Goal: Answer question/provide support

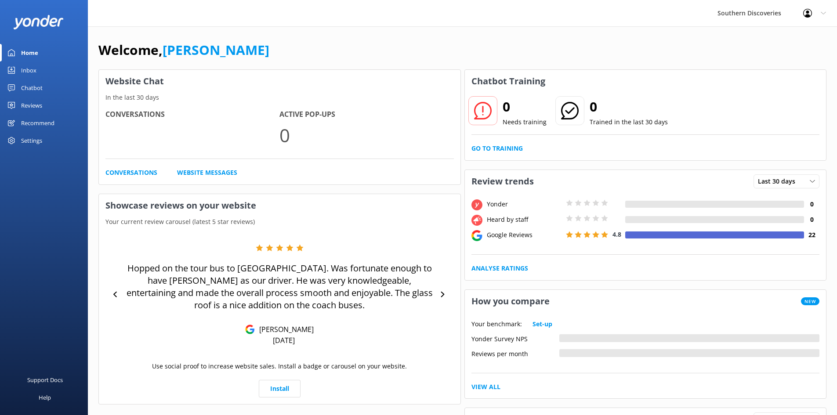
click at [41, 91] on div "Chatbot" at bounding box center [32, 88] width 22 height 18
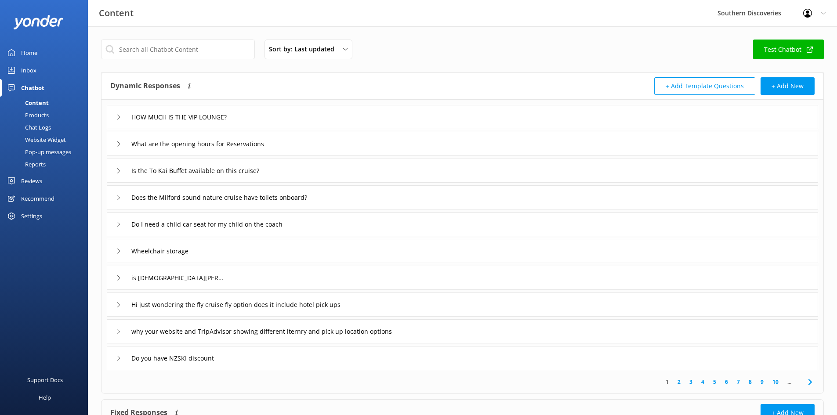
click at [21, 72] on link "Inbox" at bounding box center [44, 70] width 88 height 18
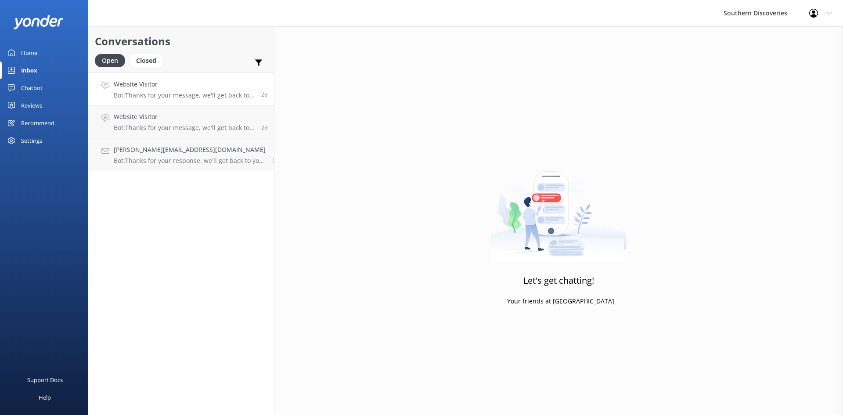
click at [182, 86] on h4 "Website Visitor" at bounding box center [184, 84] width 141 height 10
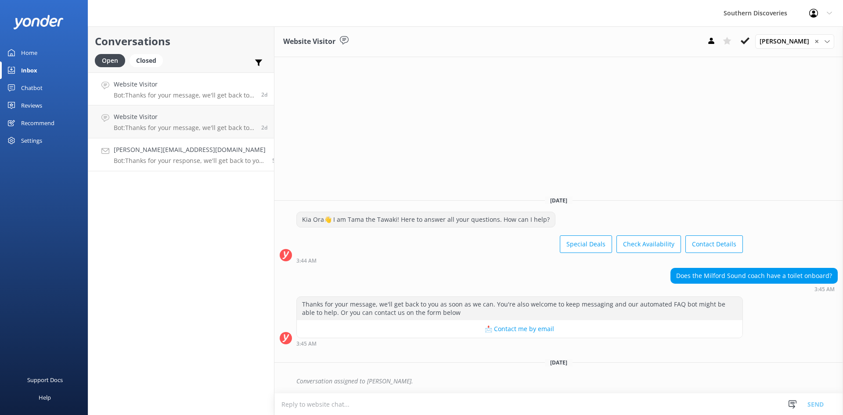
click at [165, 141] on link "[PERSON_NAME][EMAIL_ADDRESS][DOMAIN_NAME] Bot: Thanks for your response, we'll …" at bounding box center [181, 154] width 186 height 33
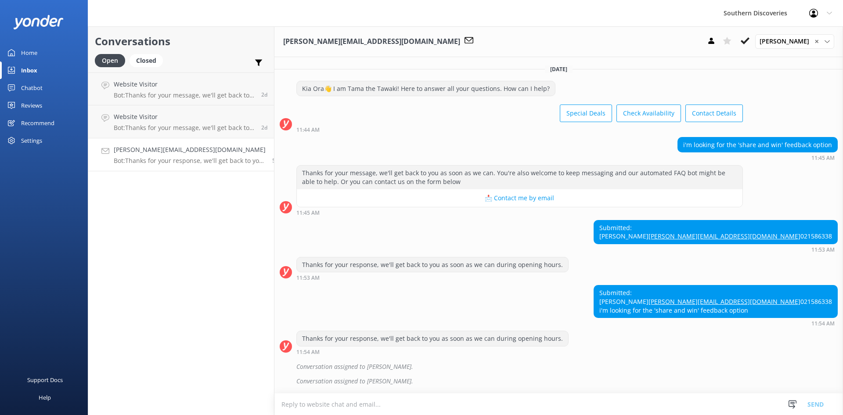
scroll to position [34, 0]
click at [736, 137] on div "i'm looking for the 'share and win' feedback option" at bounding box center [757, 144] width 159 height 15
drag, startPoint x: 736, startPoint y: 112, endPoint x: 774, endPoint y: 114, distance: 38.3
click at [774, 137] on div "i'm looking for the 'share and win' feedback option" at bounding box center [757, 144] width 159 height 15
copy div "share and win"
